Goal: Task Accomplishment & Management: Manage account settings

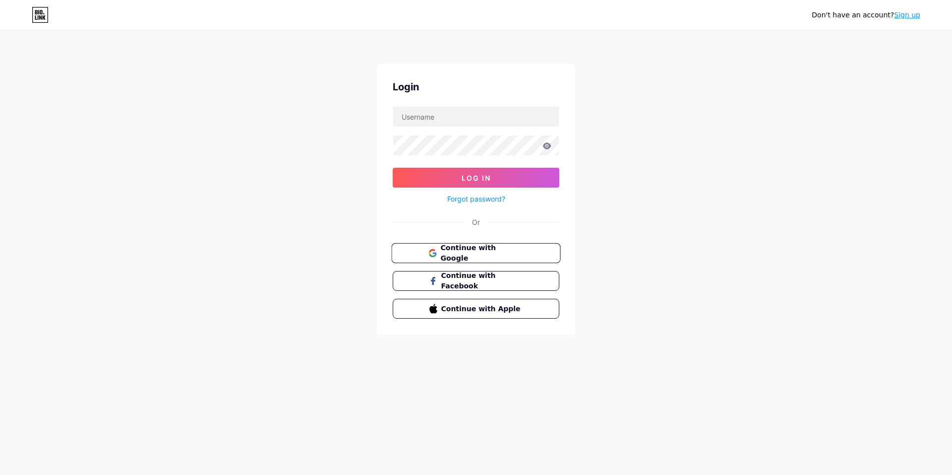
click at [517, 251] on span "Continue with Google" at bounding box center [481, 253] width 83 height 21
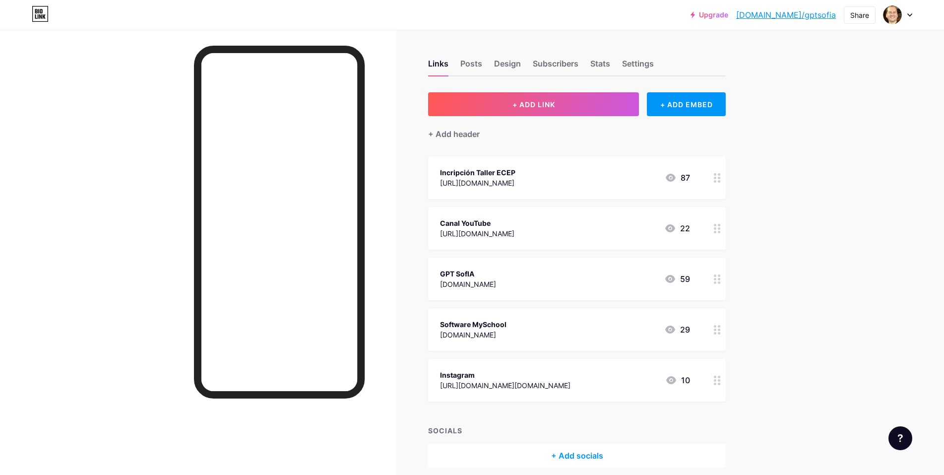
click at [720, 181] on circle at bounding box center [719, 181] width 2 height 2
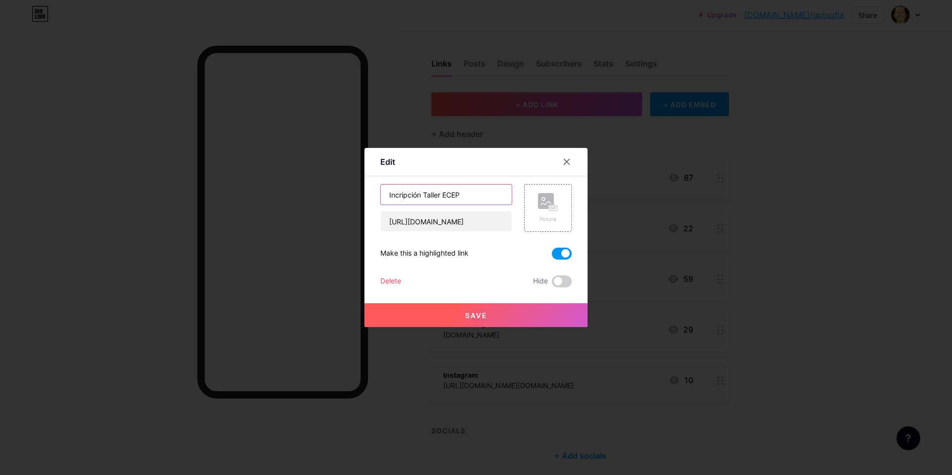
drag, startPoint x: 491, startPoint y: 195, endPoint x: 372, endPoint y: 188, distance: 119.2
click at [372, 188] on div "Edit Content YouTube Play YouTube video without leaving your page. ADD Vimeo Pl…" at bounding box center [476, 237] width 223 height 179
type input "Taller ECEP 13/09 a las 11 hrs"
drag, startPoint x: 387, startPoint y: 222, endPoint x: 1089, endPoint y: 261, distance: 702.9
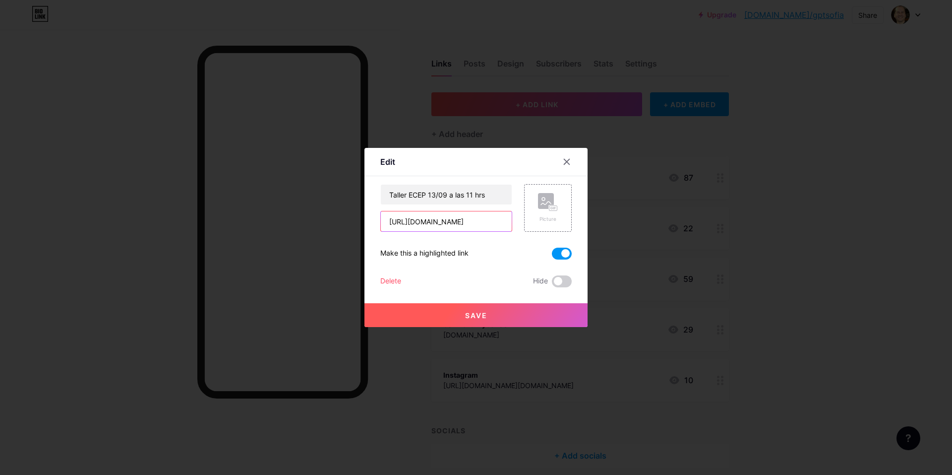
click at [952, 261] on html "Upgrade [DOMAIN_NAME]/gptsof... [DOMAIN_NAME]/gptsofia Share Switch accounts [P…" at bounding box center [476, 258] width 952 height 517
paste input "[URL][DOMAIN_NAME]"
type input "[URL][DOMAIN_NAME]"
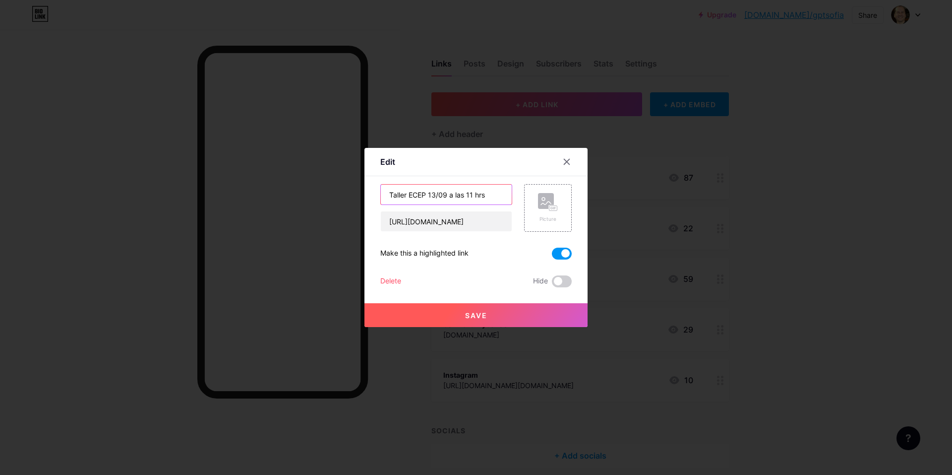
scroll to position [0, 0]
drag, startPoint x: 500, startPoint y: 196, endPoint x: 335, endPoint y: 193, distance: 165.2
click at [335, 193] on div "Edit Content YouTube Play YouTube video without leaving your page. ADD Vimeo Pl…" at bounding box center [476, 237] width 952 height 475
click at [486, 313] on span "Save" at bounding box center [476, 315] width 22 height 8
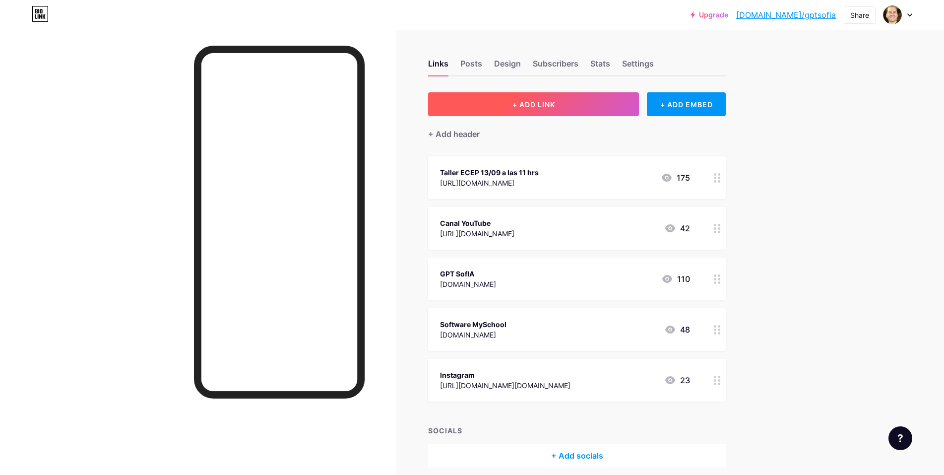
click at [598, 105] on button "+ ADD LINK" at bounding box center [533, 104] width 211 height 24
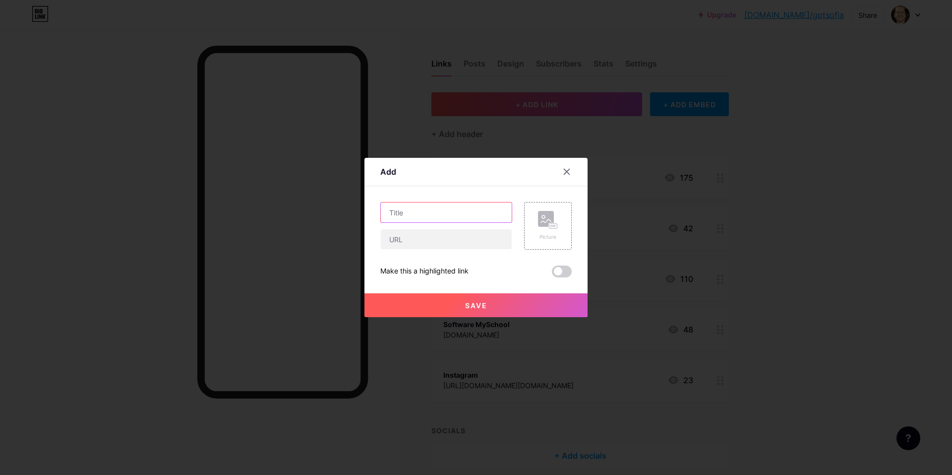
click at [449, 215] on input "text" at bounding box center [446, 212] width 131 height 20
type input "Taller ECEP 15:00 jrs"
click at [457, 233] on input "text" at bounding box center [446, 239] width 131 height 20
paste input "[URL][DOMAIN_NAME]"
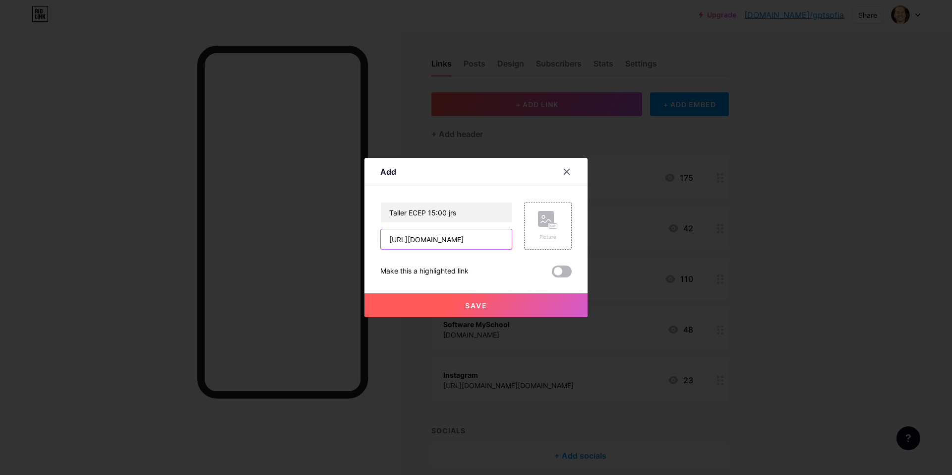
type input "[URL][DOMAIN_NAME]"
click at [565, 272] on span at bounding box center [562, 271] width 20 height 12
click at [552, 274] on input "checkbox" at bounding box center [552, 274] width 0 height 0
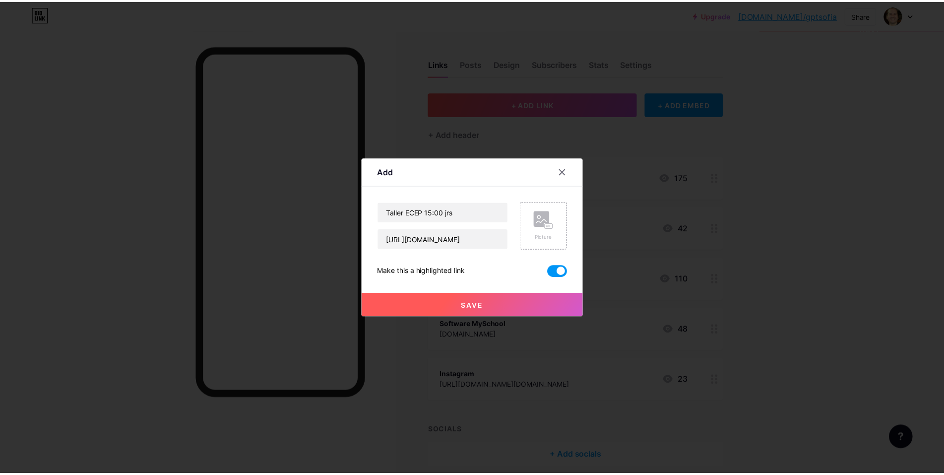
scroll to position [0, 0]
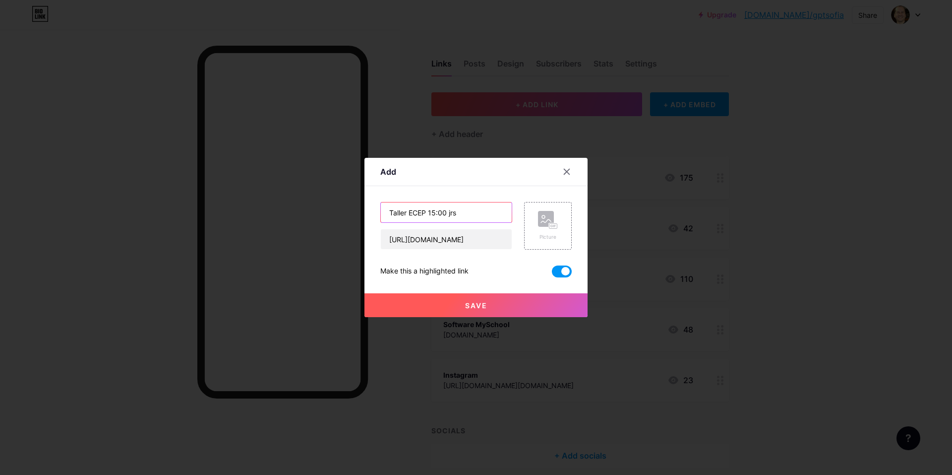
click at [450, 211] on input "Taller ECEP 15:00 jrs" at bounding box center [446, 212] width 131 height 20
type input "Taller ECEP 15:00 hrs"
click at [490, 304] on button "Save" at bounding box center [476, 305] width 223 height 24
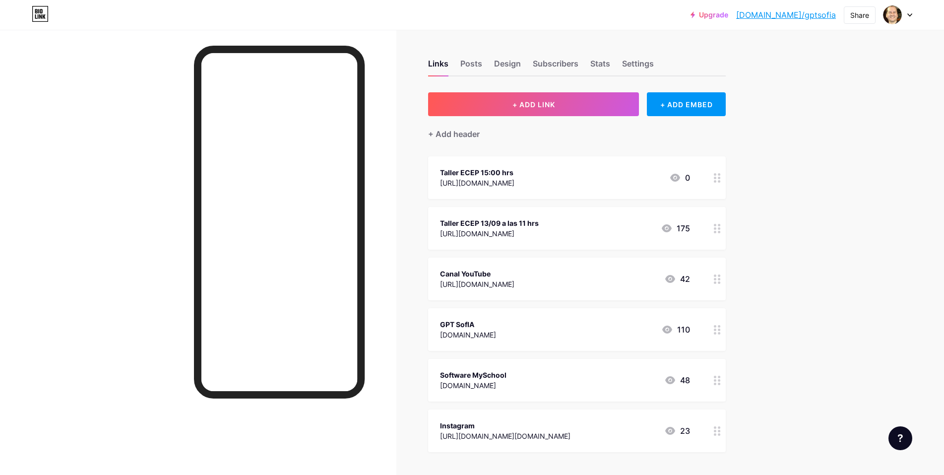
click at [719, 184] on div at bounding box center [717, 177] width 17 height 43
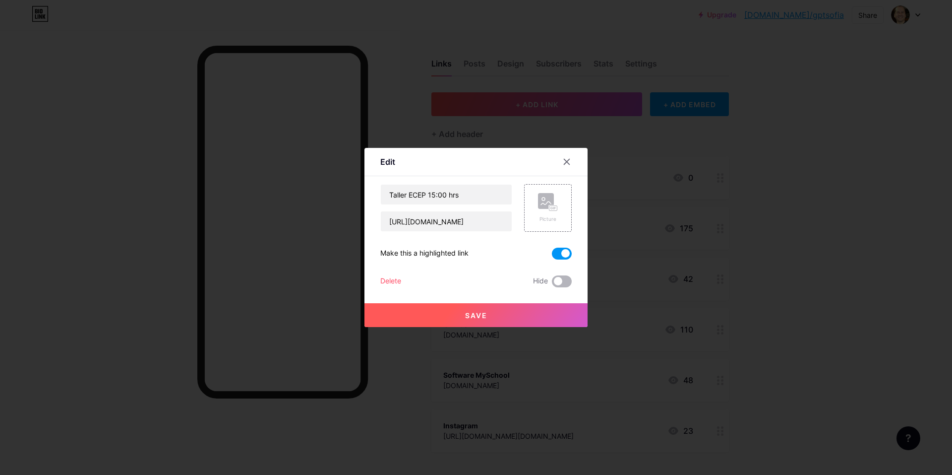
click at [565, 281] on span at bounding box center [562, 281] width 20 height 12
click at [552, 284] on input "checkbox" at bounding box center [552, 284] width 0 height 0
click at [523, 310] on button "Save" at bounding box center [476, 315] width 223 height 24
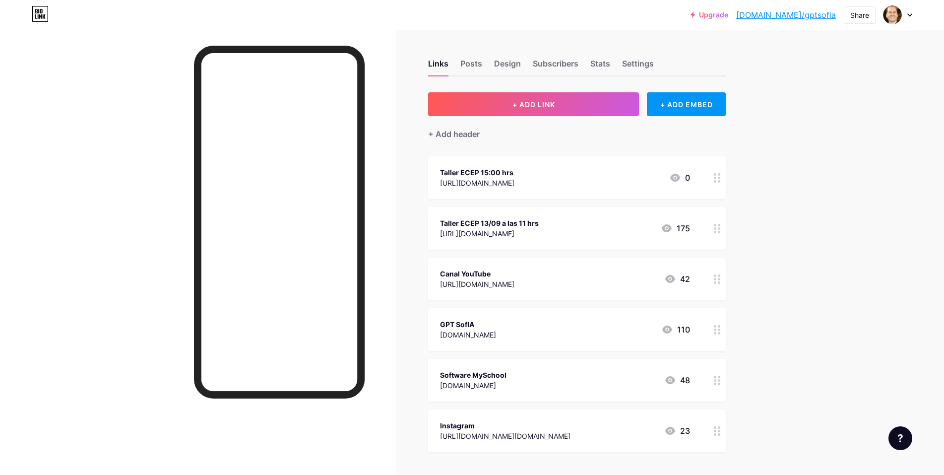
click at [811, 274] on div "Upgrade [DOMAIN_NAME]/gptsof... [DOMAIN_NAME]/gptsofia Share Switch accounts [P…" at bounding box center [472, 283] width 944 height 567
click at [718, 183] on div at bounding box center [717, 177] width 17 height 43
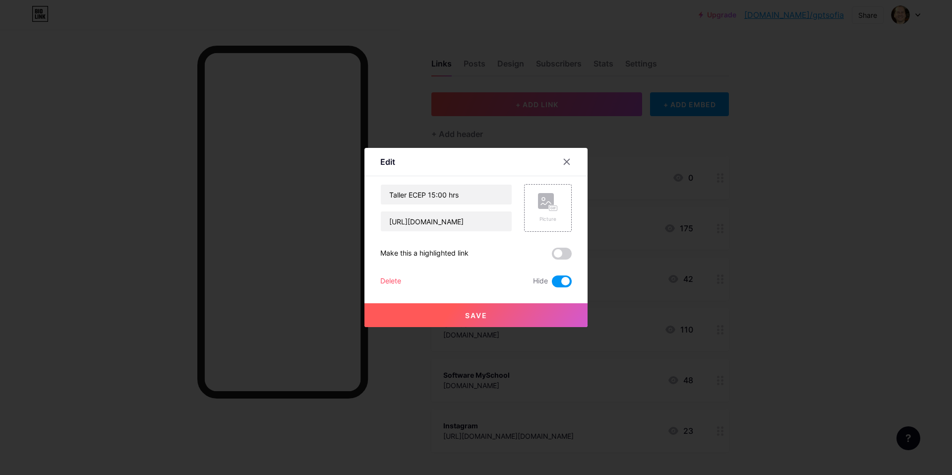
drag, startPoint x: 568, startPoint y: 256, endPoint x: 578, endPoint y: 257, distance: 10.5
click at [568, 256] on span at bounding box center [562, 253] width 20 height 12
click at [552, 256] on input "checkbox" at bounding box center [552, 256] width 0 height 0
click at [556, 286] on span at bounding box center [562, 281] width 20 height 12
click at [552, 284] on input "checkbox" at bounding box center [552, 284] width 0 height 0
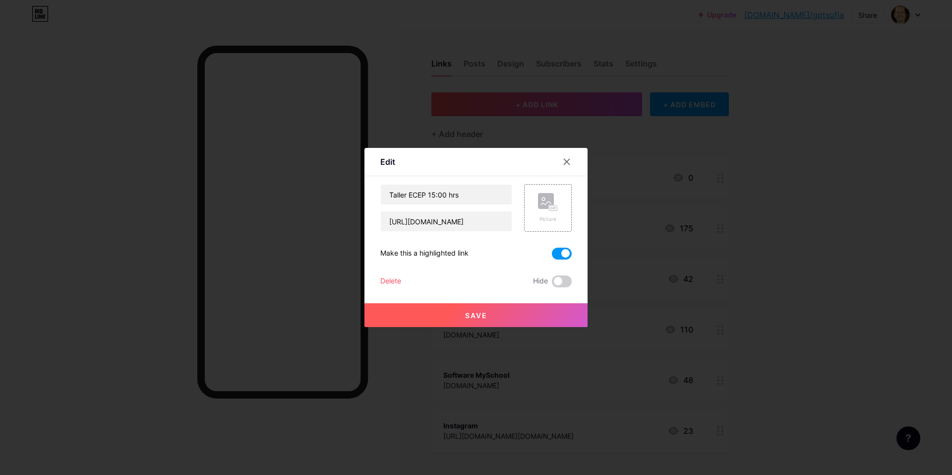
click at [477, 312] on span "Save" at bounding box center [476, 315] width 22 height 8
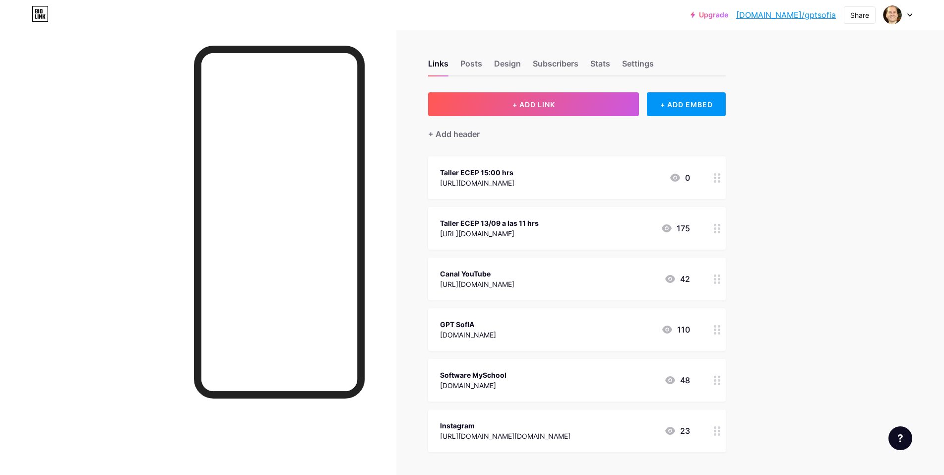
click at [719, 234] on div at bounding box center [717, 228] width 17 height 43
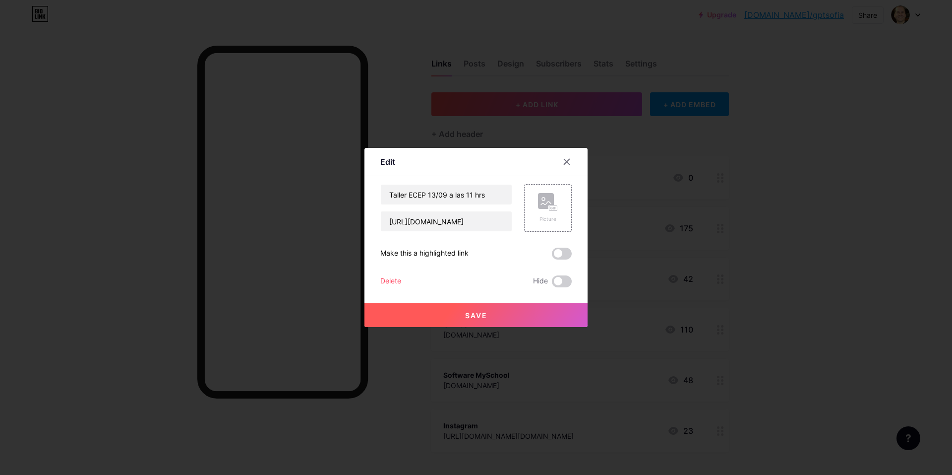
click at [566, 255] on span at bounding box center [562, 253] width 20 height 12
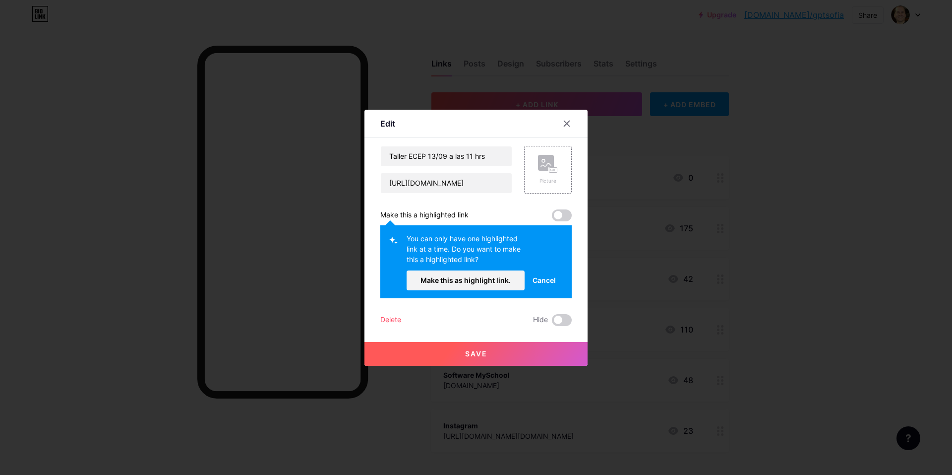
click at [566, 255] on div "You can only have one highlighted link at a time. Do you want to make this a hi…" at bounding box center [475, 261] width 191 height 73
click at [565, 217] on span at bounding box center [562, 215] width 20 height 12
click at [492, 285] on button "Make this as highlight link." at bounding box center [466, 280] width 118 height 20
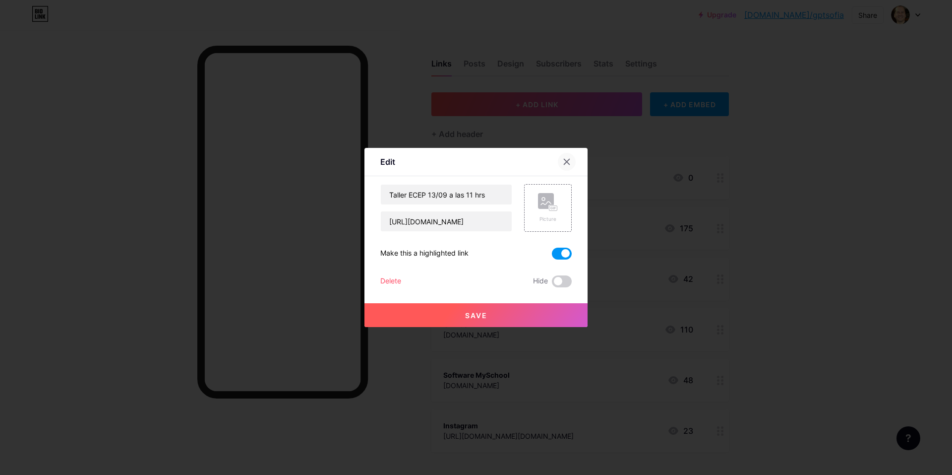
click at [565, 159] on icon at bounding box center [567, 162] width 8 height 8
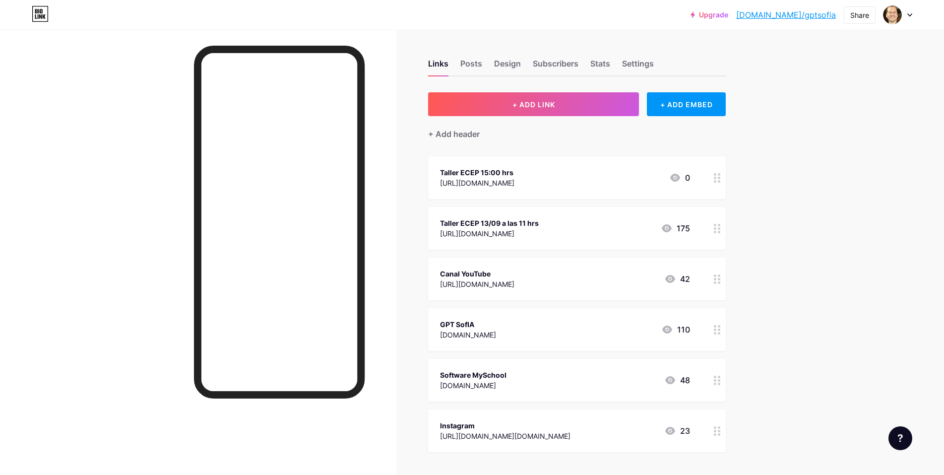
click at [716, 181] on div at bounding box center [717, 177] width 17 height 43
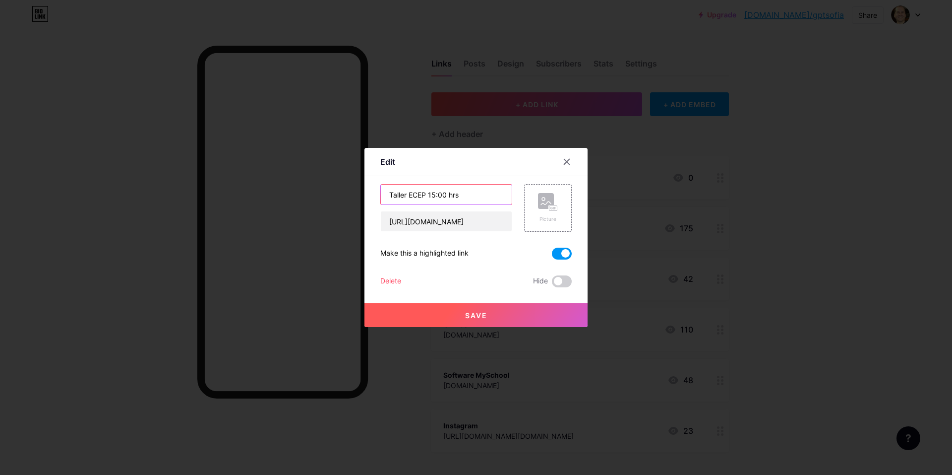
drag, startPoint x: 429, startPoint y: 194, endPoint x: 461, endPoint y: 203, distance: 33.9
click at [430, 193] on input "Taller ECEP 15:00 hrs" at bounding box center [446, 195] width 131 height 20
type input "Taller ECEP 13/09 a las 15:00 hrs"
click at [502, 313] on button "Save" at bounding box center [476, 315] width 223 height 24
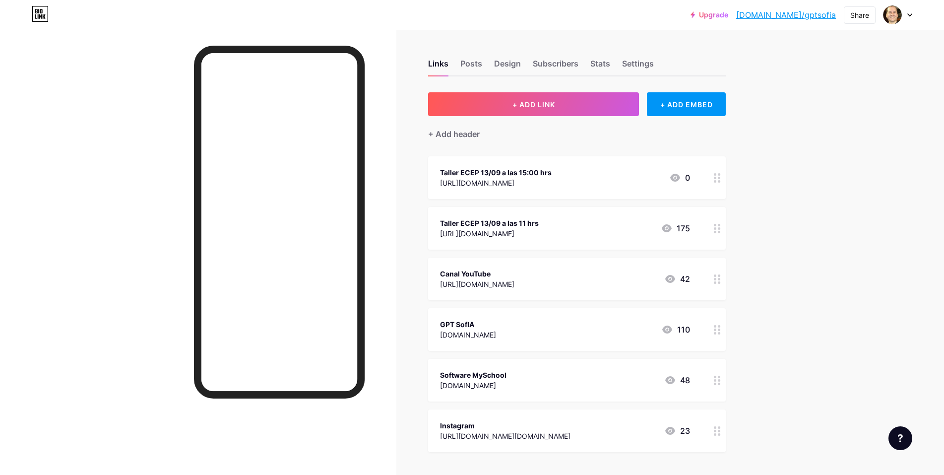
click at [720, 178] on circle at bounding box center [719, 178] width 2 height 2
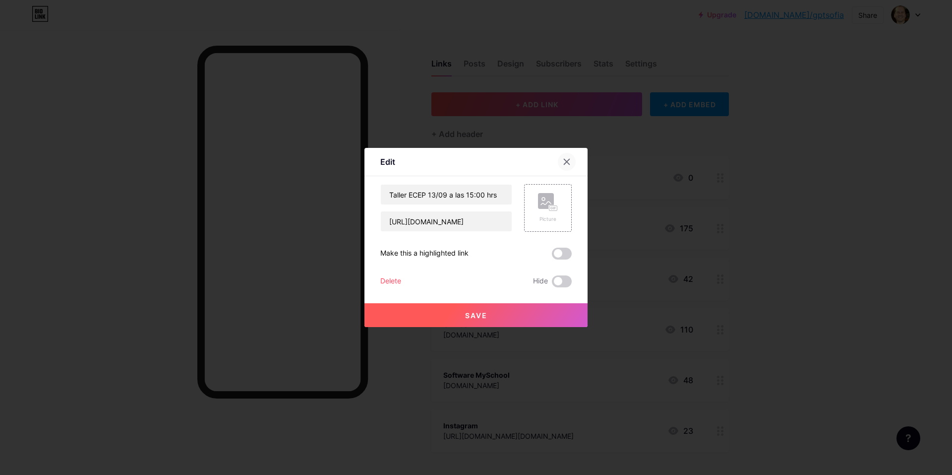
click at [572, 163] on div at bounding box center [567, 162] width 18 height 18
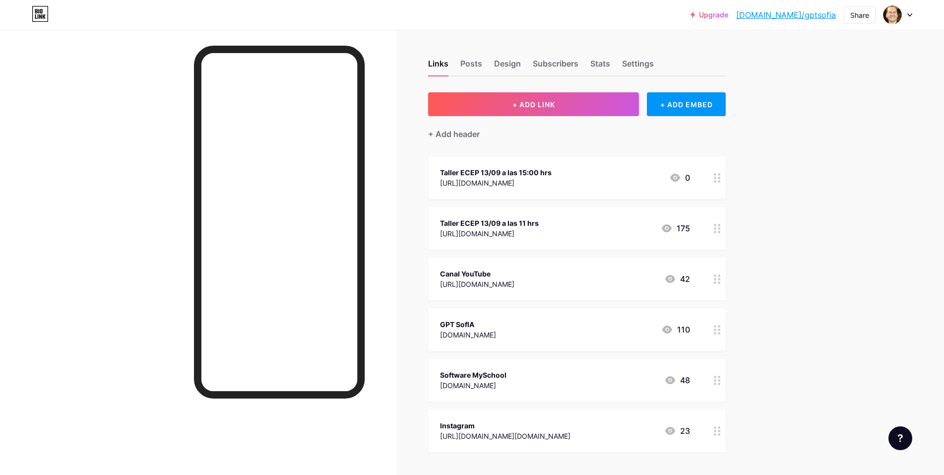
click at [726, 235] on div at bounding box center [717, 228] width 17 height 43
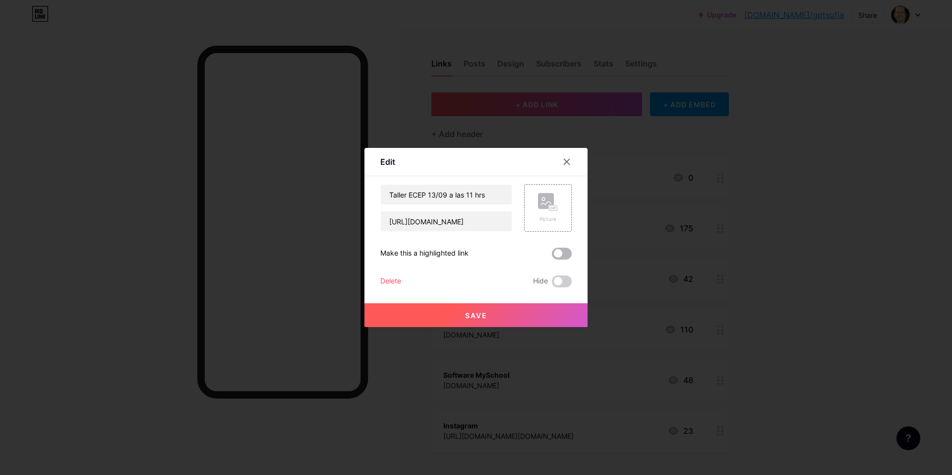
click at [561, 252] on span at bounding box center [562, 253] width 20 height 12
click at [552, 256] on input "checkbox" at bounding box center [552, 256] width 0 height 0
drag, startPoint x: 517, startPoint y: 316, endPoint x: 524, endPoint y: 316, distance: 6.9
click at [518, 316] on button "Save" at bounding box center [476, 315] width 223 height 24
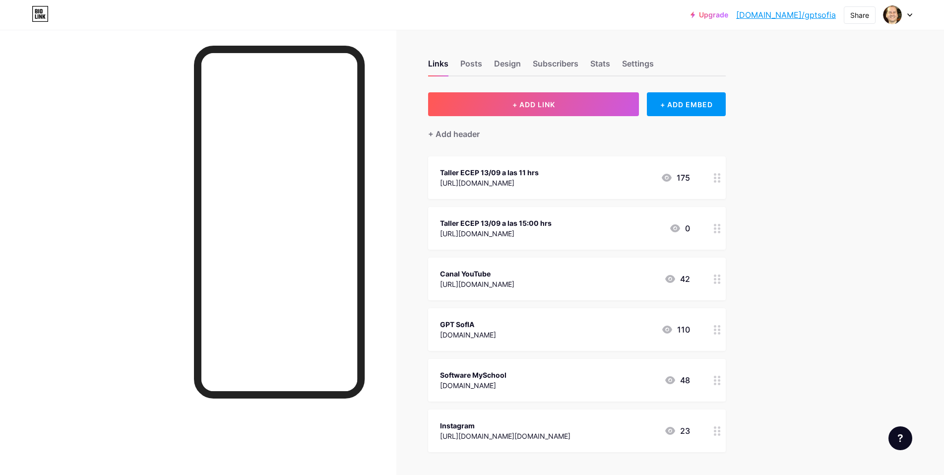
click at [893, 121] on div "Upgrade [DOMAIN_NAME]/gptsof... [DOMAIN_NAME]/gptsofia Share Switch accounts [P…" at bounding box center [472, 283] width 944 height 567
click at [55, 297] on div at bounding box center [198, 267] width 396 height 475
